Goal: Transaction & Acquisition: Purchase product/service

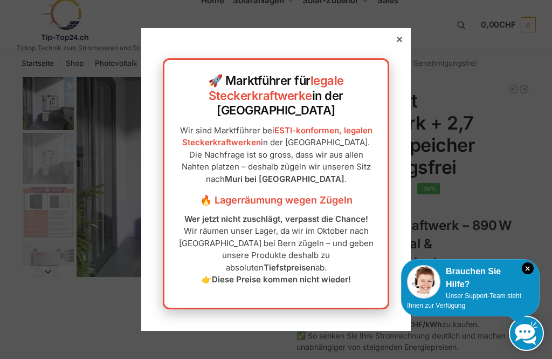
click at [397, 42] on icon at bounding box center [399, 39] width 5 height 5
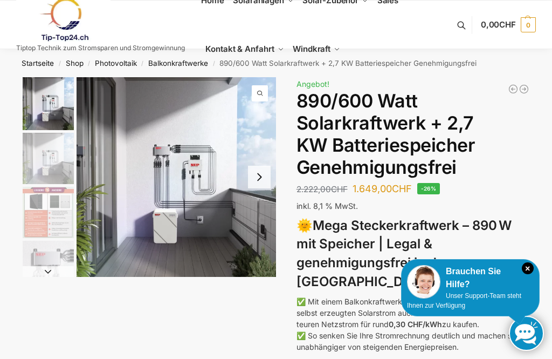
click at [525, 272] on icon "×" at bounding box center [528, 268] width 12 height 12
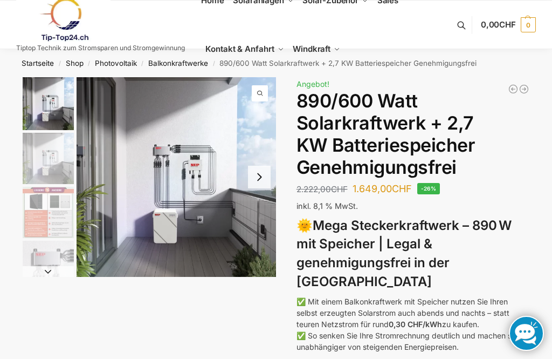
click at [522, 268] on h3 "🌞 Mega Steckerkraftwerk – 890 W mit Speicher | Legal & genehmigungsfrei in der …" at bounding box center [414, 253] width 234 height 75
click at [70, 61] on link "Shop" at bounding box center [75, 63] width 18 height 9
